Goal: Task Accomplishment & Management: Manage account settings

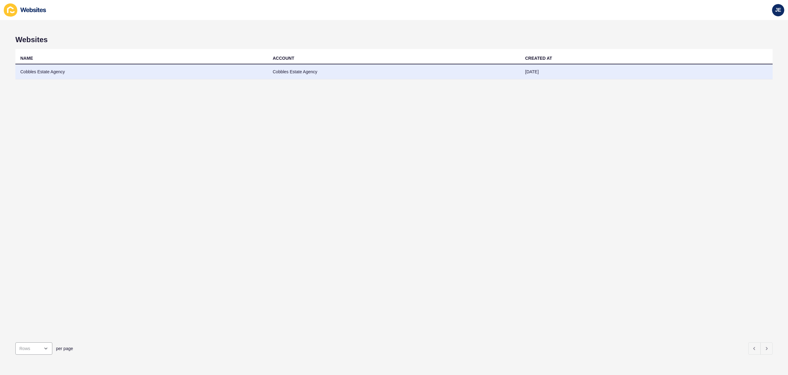
click at [297, 74] on td "Cobbles Estate Agency" at bounding box center [394, 71] width 252 height 15
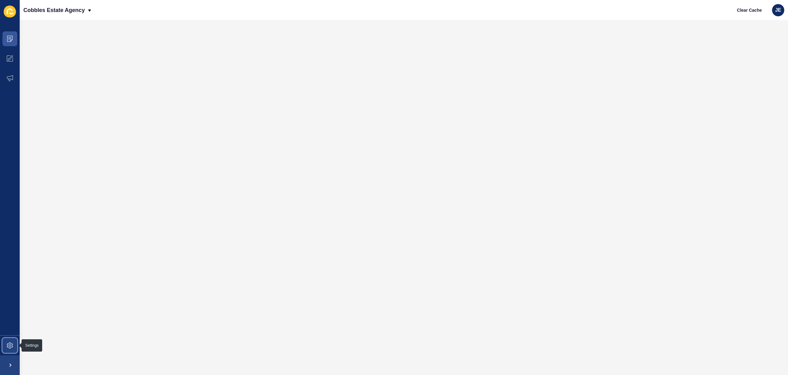
click at [9, 345] on icon at bounding box center [10, 345] width 6 height 6
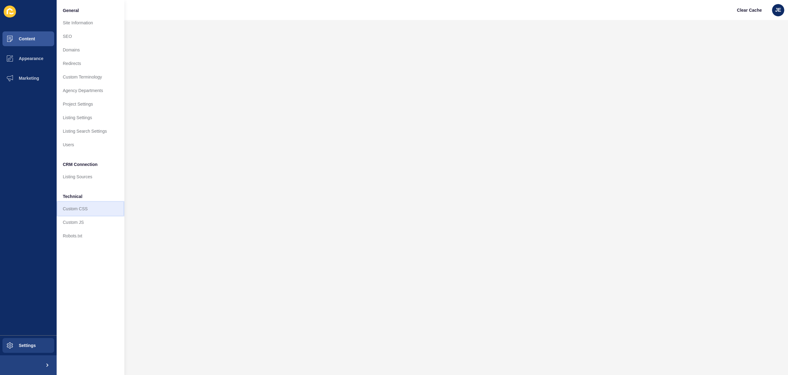
click at [88, 213] on link "Custom CSS" at bounding box center [91, 209] width 68 height 14
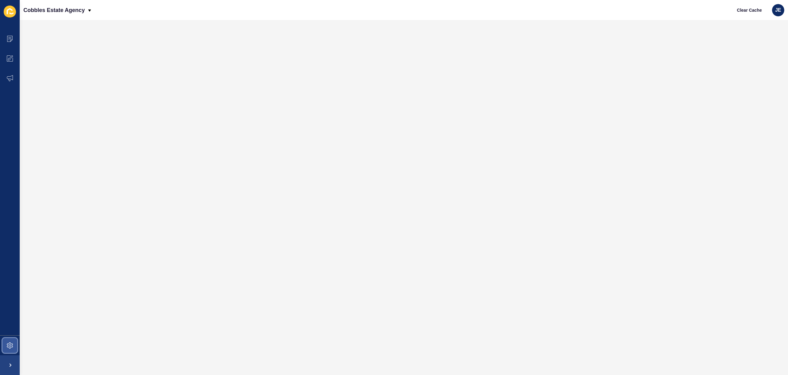
click at [10, 348] on span at bounding box center [10, 345] width 20 height 20
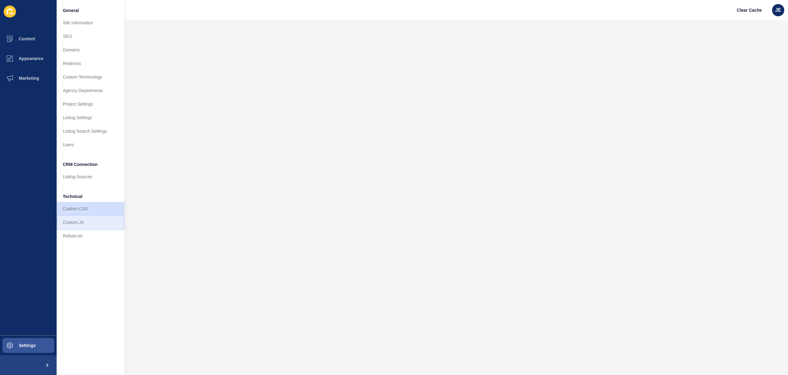
click at [82, 222] on link "Custom JS" at bounding box center [91, 222] width 68 height 14
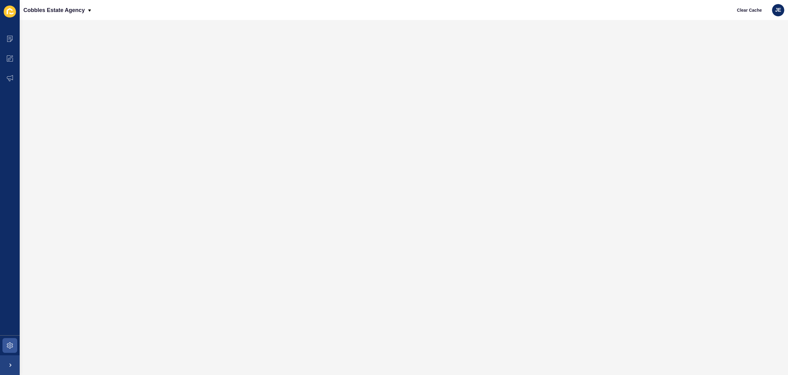
click at [148, 203] on div at bounding box center [404, 185] width 756 height 318
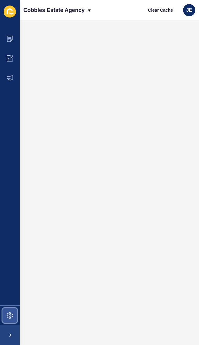
click at [7, 314] on icon at bounding box center [10, 316] width 6 height 6
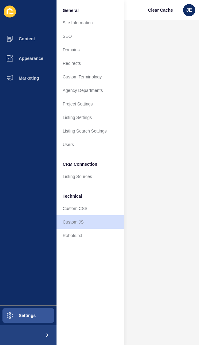
click at [81, 210] on link "Custom CSS" at bounding box center [91, 209] width 68 height 14
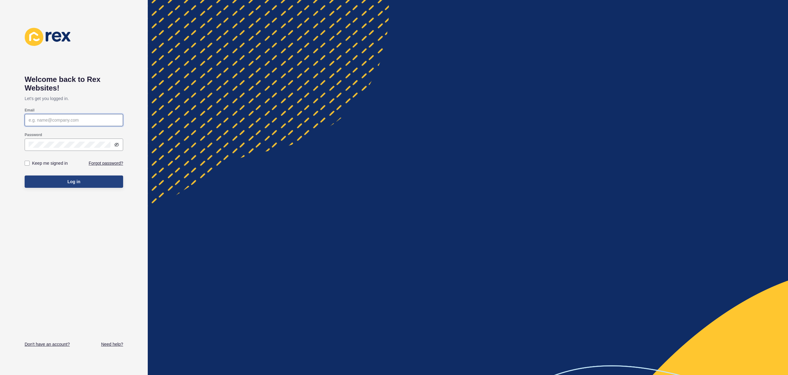
type input "[EMAIL_ADDRESS][PERSON_NAME][DOMAIN_NAME]"
click at [81, 184] on button "Log in" at bounding box center [74, 181] width 98 height 12
